Goal: Task Accomplishment & Management: Complete application form

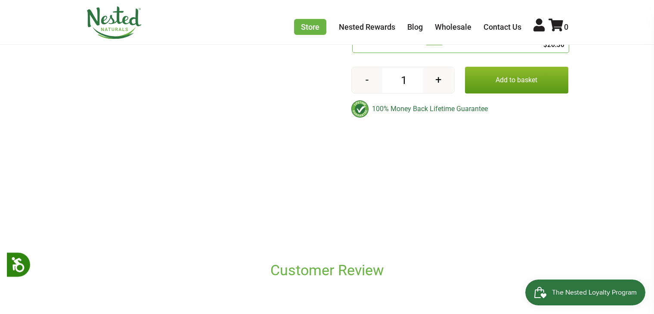
scroll to position [422, 0]
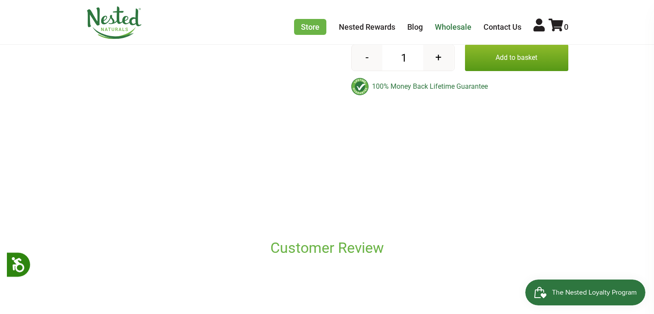
click at [438, 24] on link "Wholesale" at bounding box center [453, 26] width 37 height 9
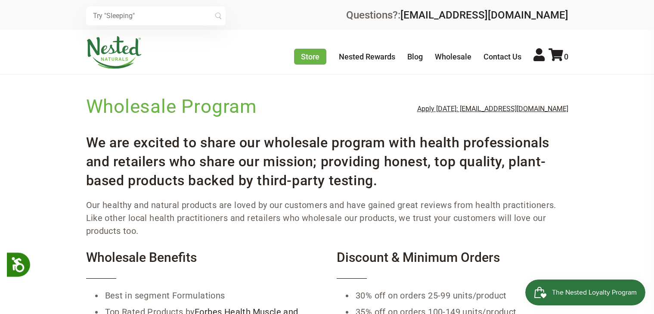
scroll to position [52, 0]
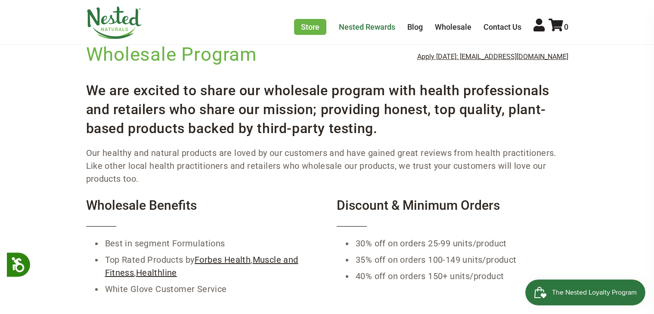
click at [351, 25] on link "Nested Rewards" at bounding box center [367, 26] width 56 height 9
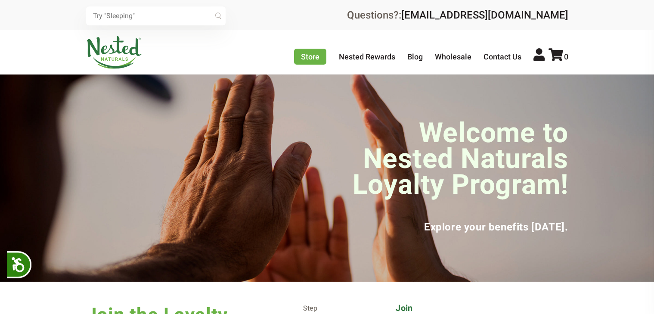
click at [62, 3] on link at bounding box center [327, 157] width 654 height 314
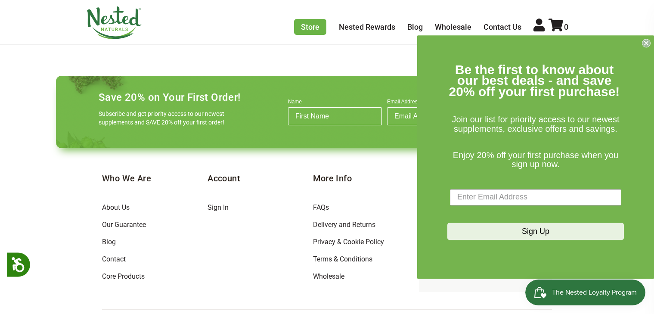
scroll to position [404, 0]
